Goal: Task Accomplishment & Management: Use online tool/utility

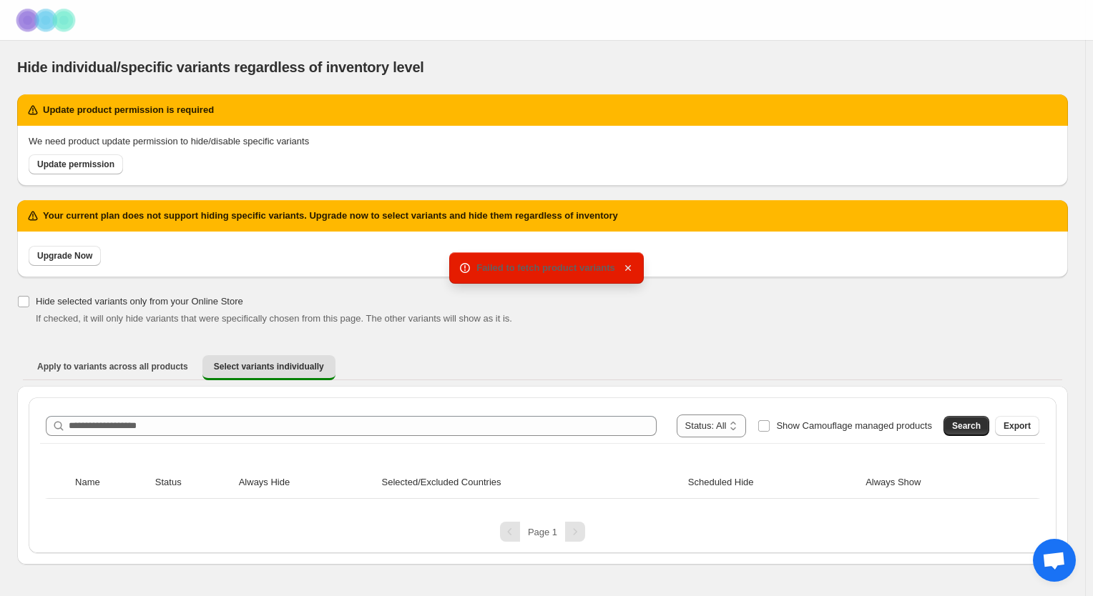
click at [625, 270] on icon "button" at bounding box center [628, 268] width 14 height 14
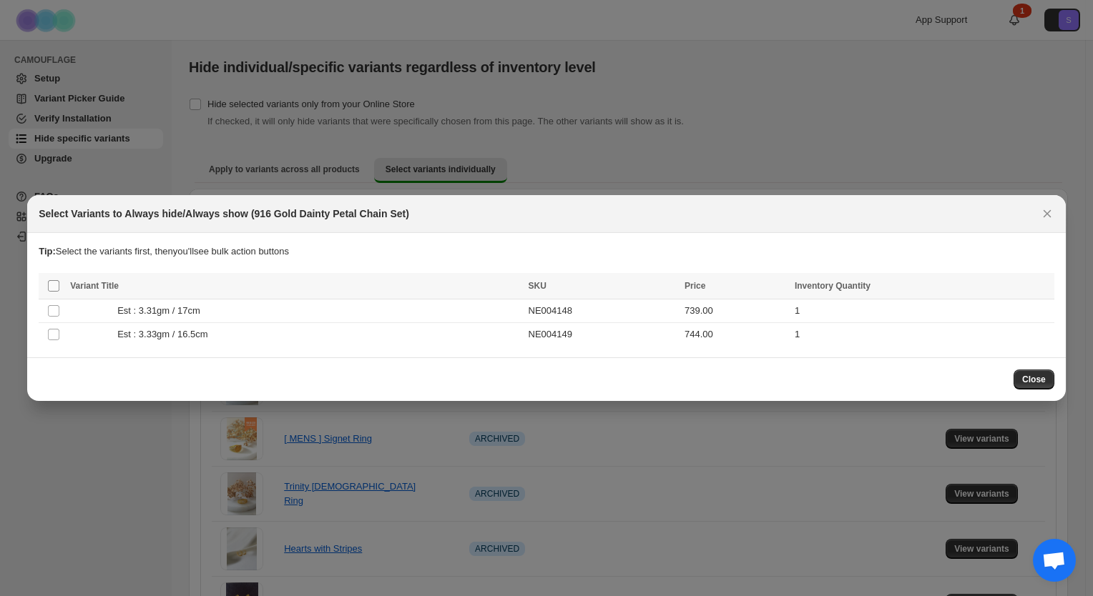
click at [53, 279] on th "Select all product variants" at bounding box center [52, 286] width 27 height 26
click at [50, 292] on span ":r4:" at bounding box center [53, 286] width 13 height 13
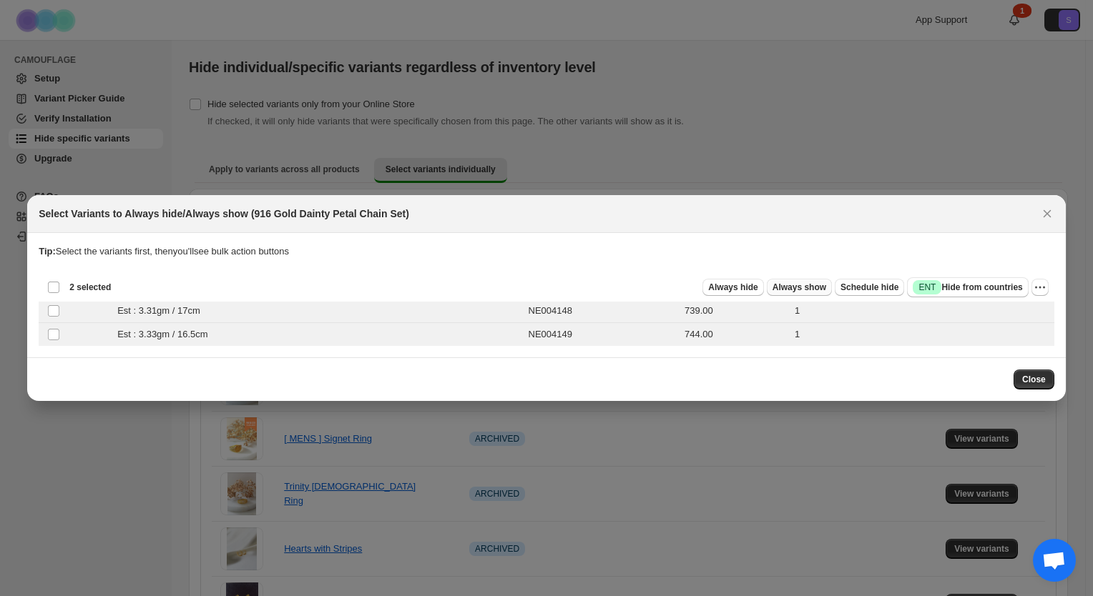
click at [819, 285] on span "Always show" at bounding box center [799, 287] width 54 height 11
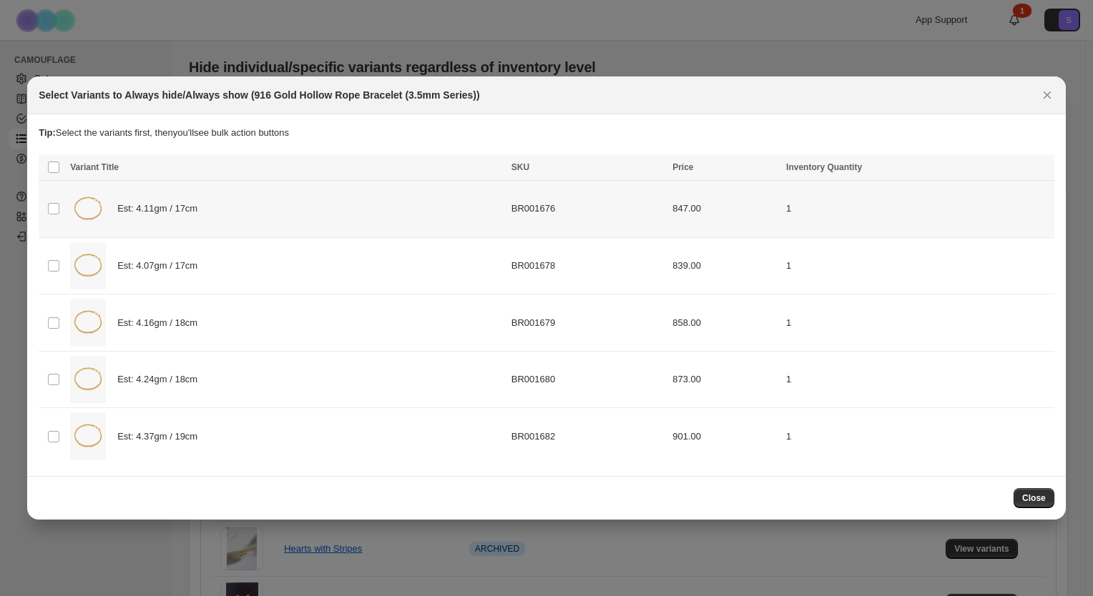
click at [289, 236] on td "Est: 4.11gm / 17cm" at bounding box center [286, 208] width 441 height 57
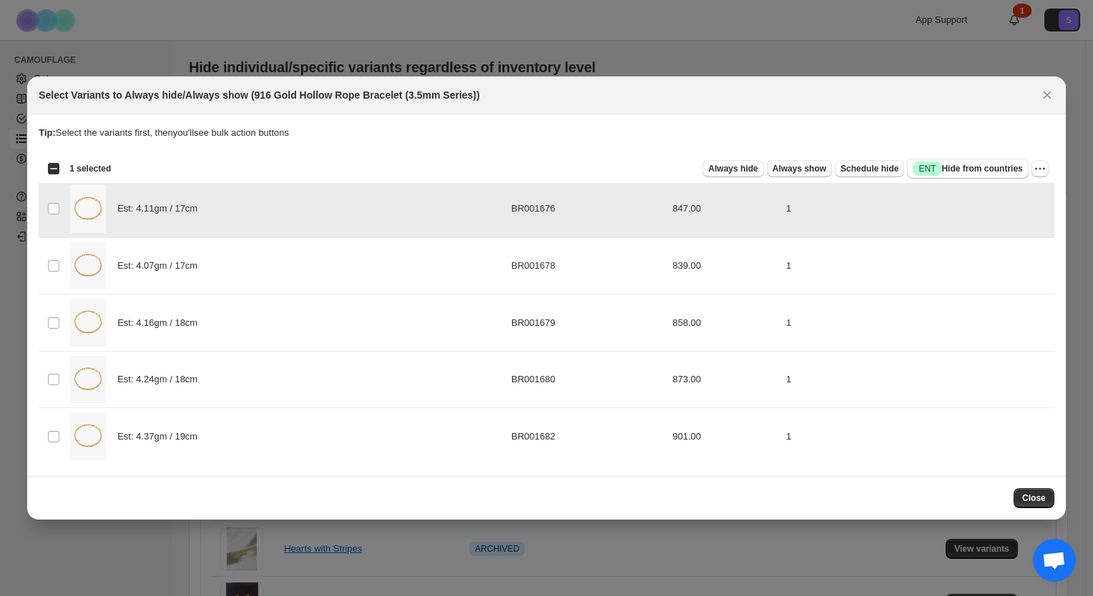
click at [293, 216] on div "Est: 4.11gm / 17cm" at bounding box center [286, 209] width 433 height 48
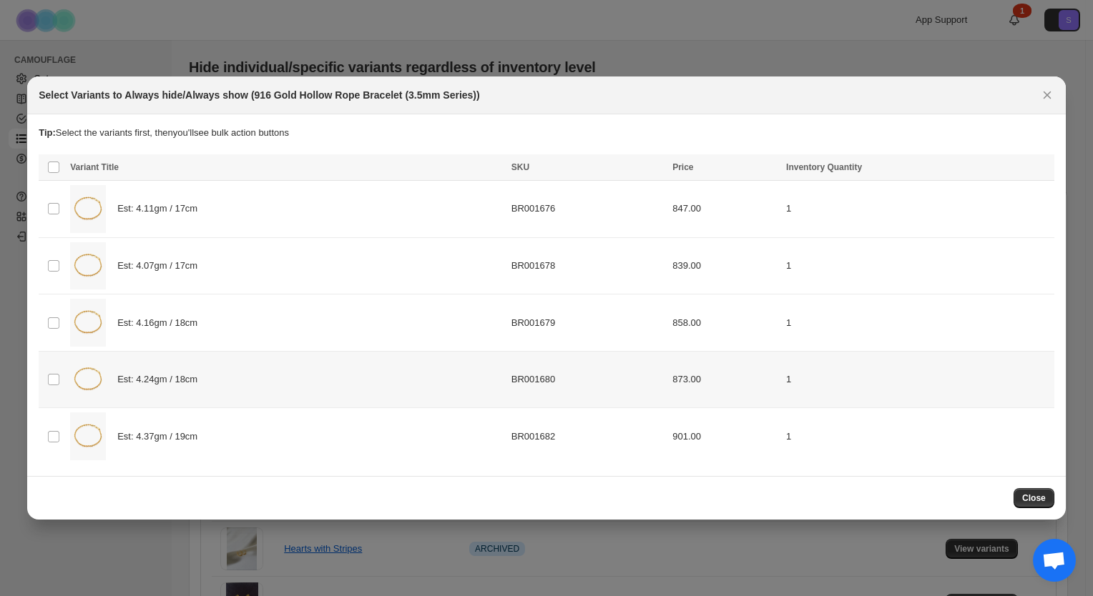
click at [164, 376] on span "Est: 4.24gm / 18cm" at bounding box center [161, 380] width 88 height 14
click at [812, 173] on span "Always show" at bounding box center [799, 168] width 54 height 11
